Goal: Information Seeking & Learning: Check status

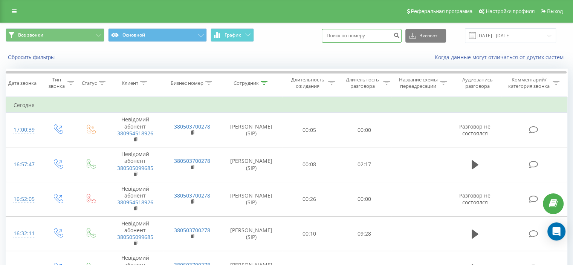
click at [383, 34] on input at bounding box center [362, 36] width 80 height 14
type input "0979153977"
click at [400, 37] on icon "submit" at bounding box center [396, 34] width 6 height 5
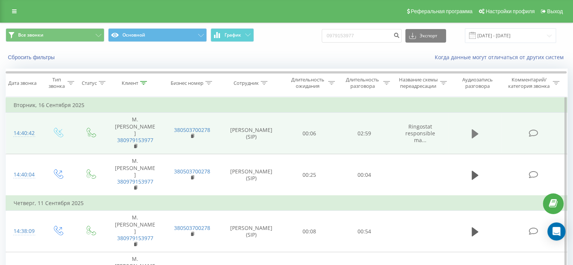
click at [471, 136] on button at bounding box center [475, 133] width 11 height 11
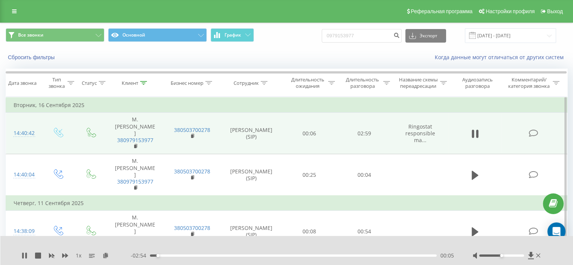
click at [511, 256] on div at bounding box center [501, 255] width 45 height 2
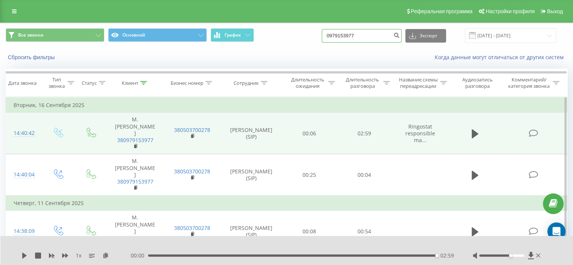
click at [376, 38] on input "0979153977" at bounding box center [362, 36] width 80 height 14
type input "0"
type input "0731717770"
click at [402, 37] on button "submit" at bounding box center [397, 36] width 10 height 14
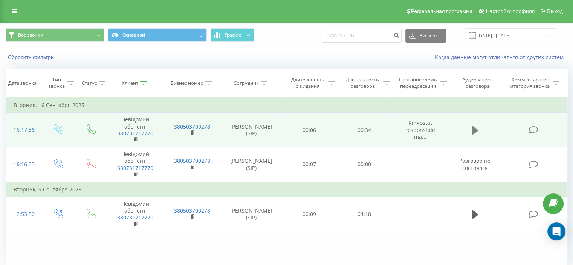
click at [474, 129] on icon at bounding box center [475, 130] width 7 height 9
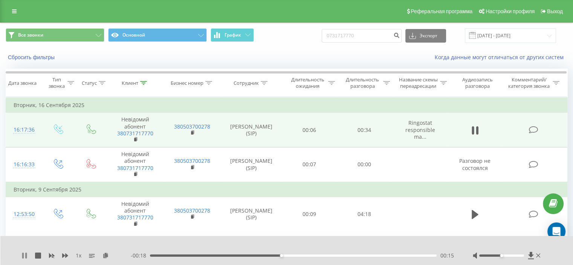
click at [25, 254] on icon at bounding box center [24, 256] width 6 height 6
click at [136, 140] on icon at bounding box center [136, 139] width 4 height 5
